Goal: Task Accomplishment & Management: Use online tool/utility

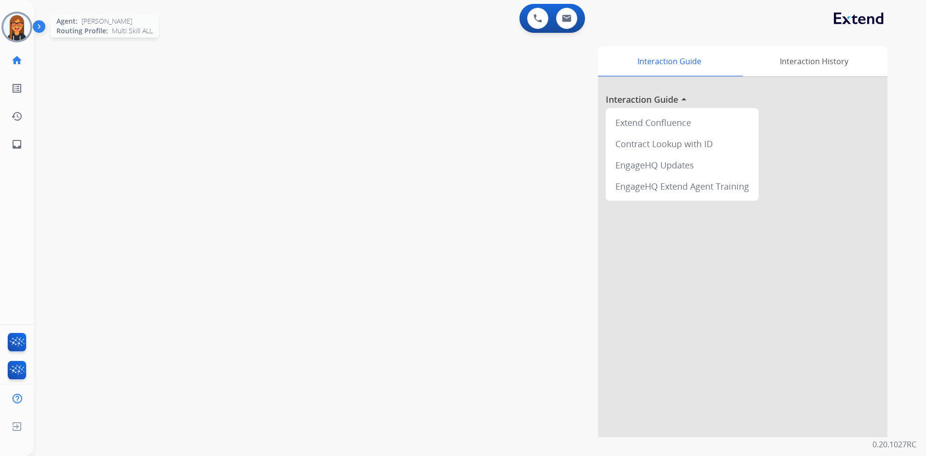
click at [22, 31] on img at bounding box center [16, 27] width 27 height 27
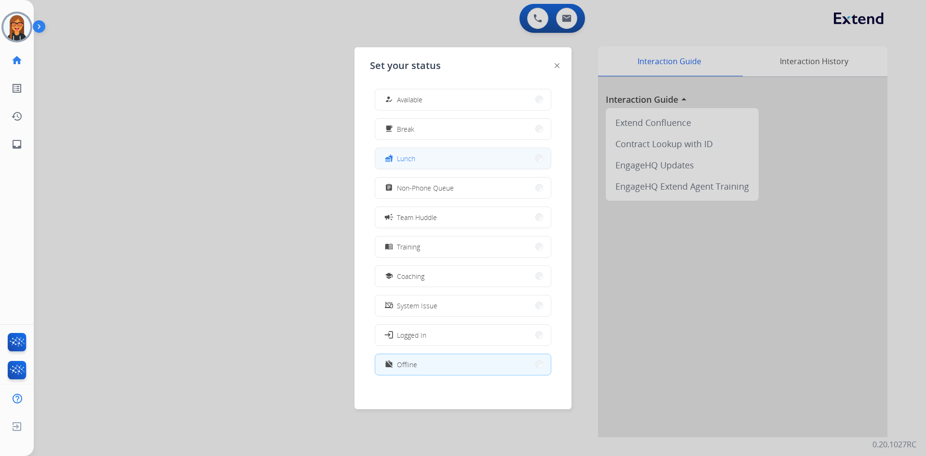
click at [453, 157] on button "fastfood Lunch" at bounding box center [463, 158] width 176 height 21
